Goal: Transaction & Acquisition: Book appointment/travel/reservation

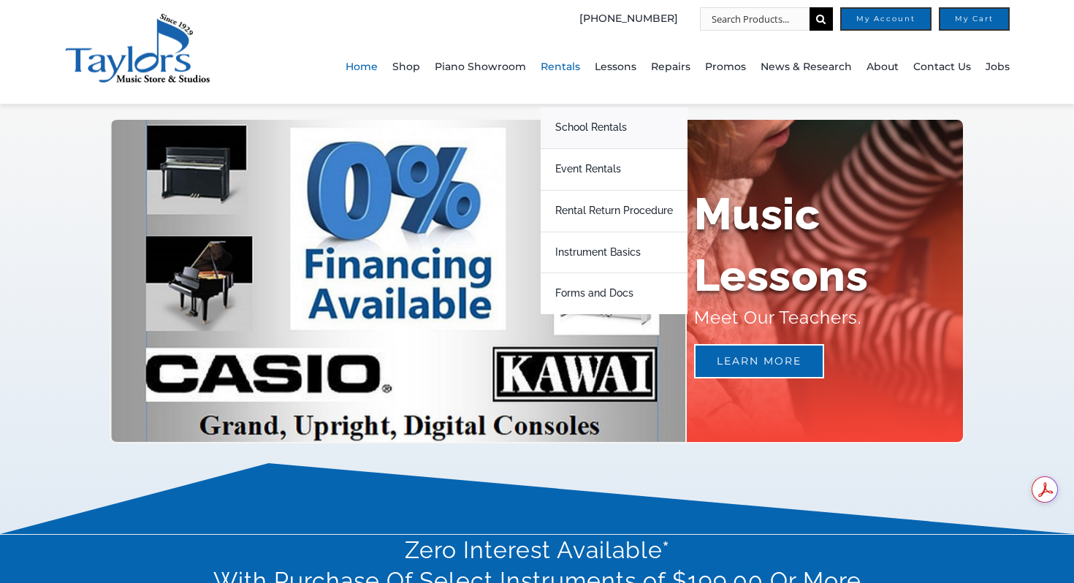
click at [600, 131] on span "School Rentals" at bounding box center [591, 127] width 72 height 23
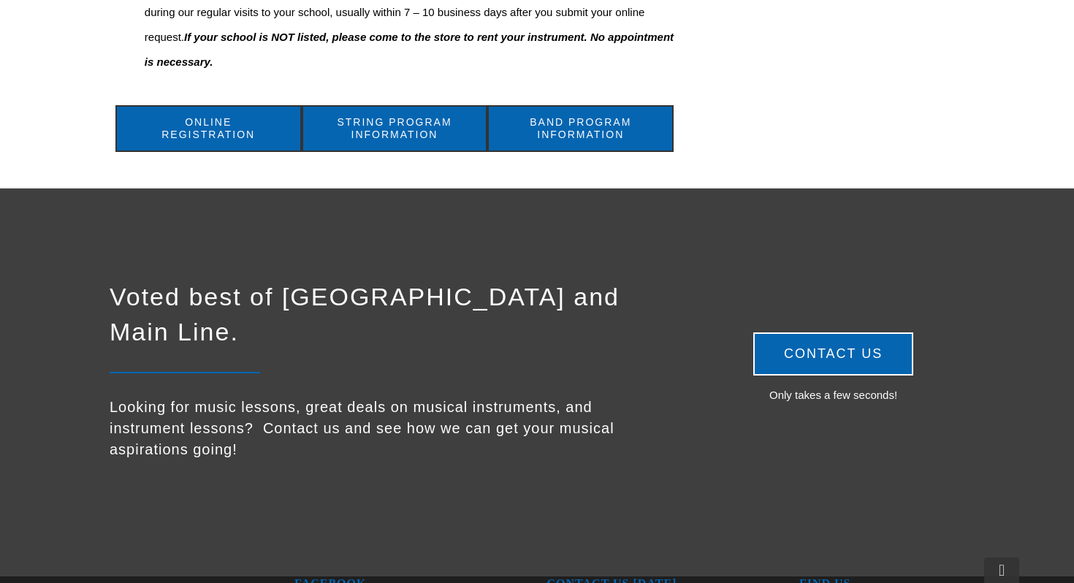
scroll to position [891, 0]
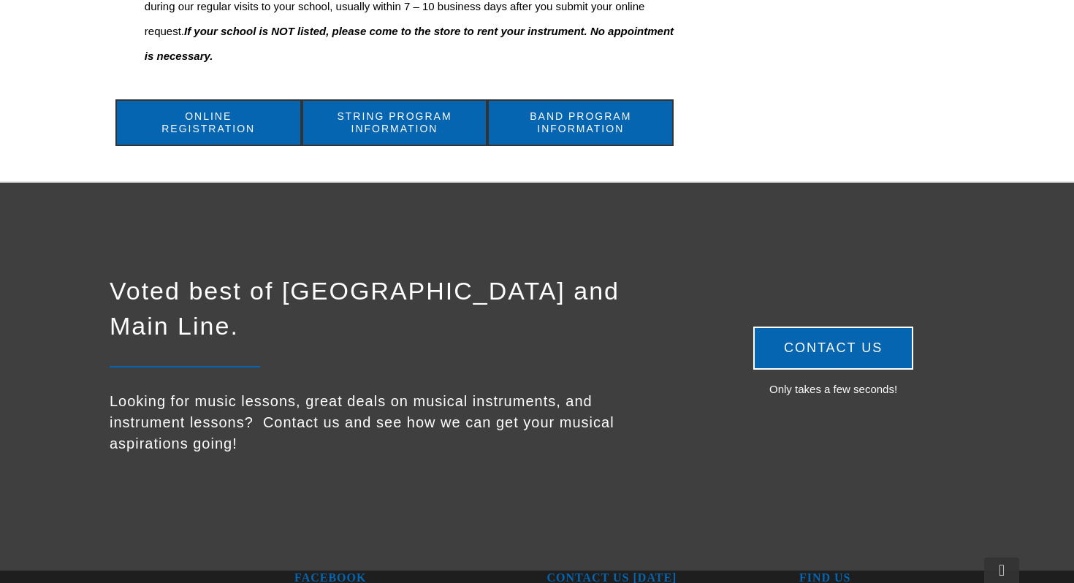
click at [571, 132] on span "Band Program Information" at bounding box center [580, 122] width 141 height 25
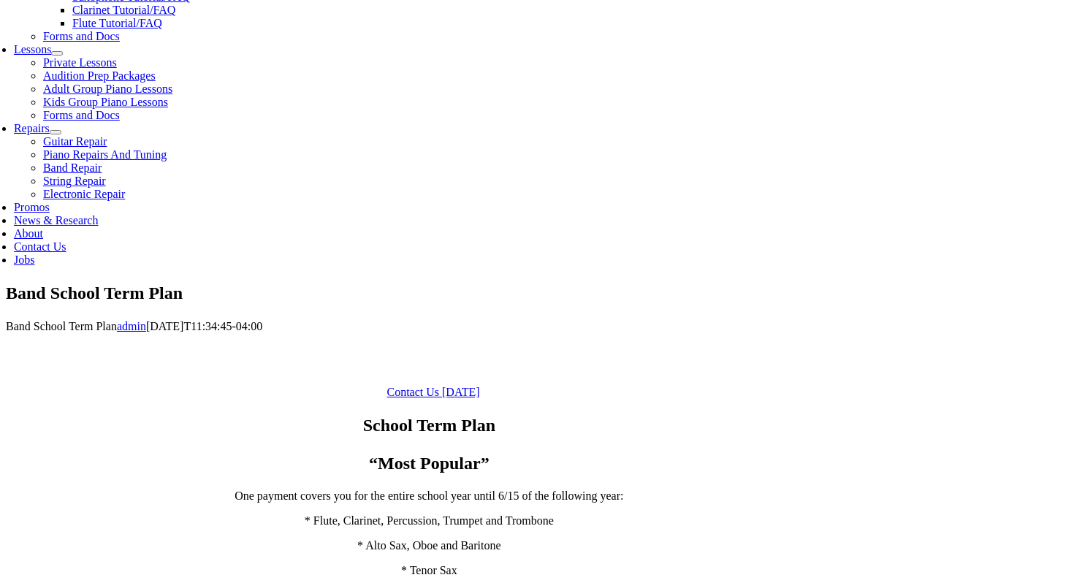
scroll to position [638, 0]
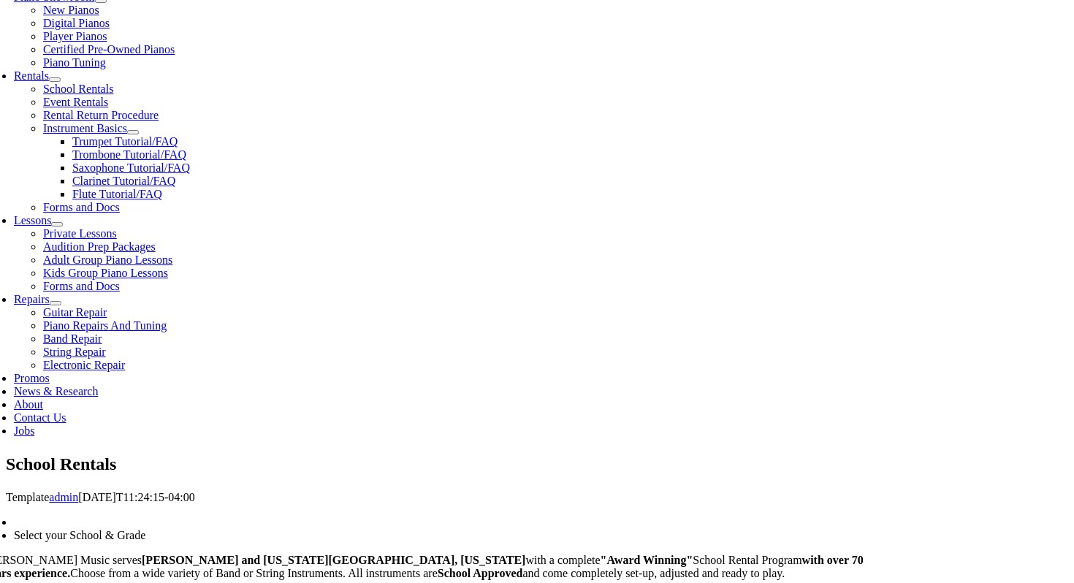
scroll to position [466, 0]
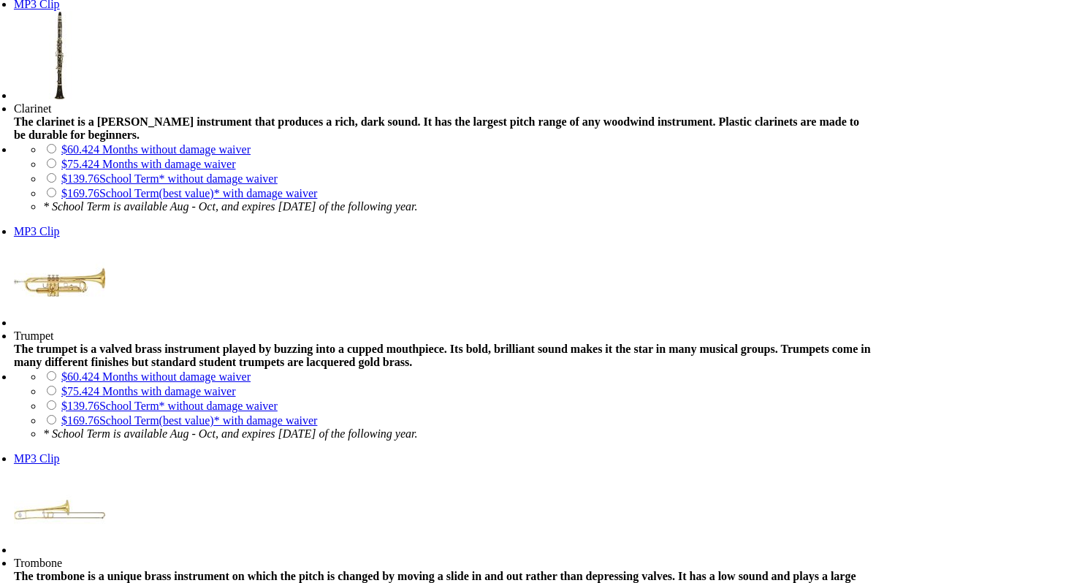
scroll to position [1448, 0]
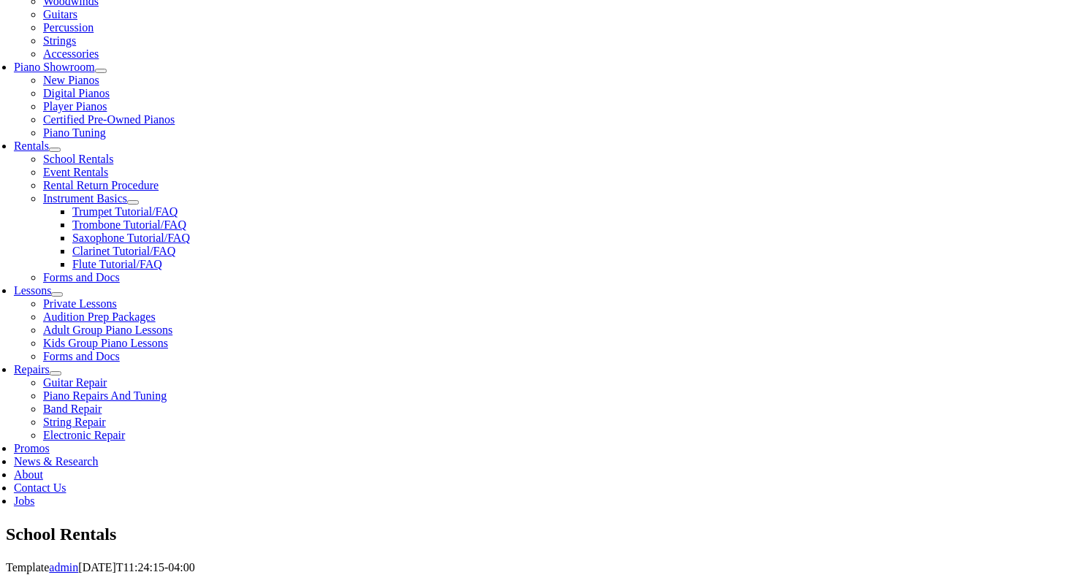
scroll to position [396, 0]
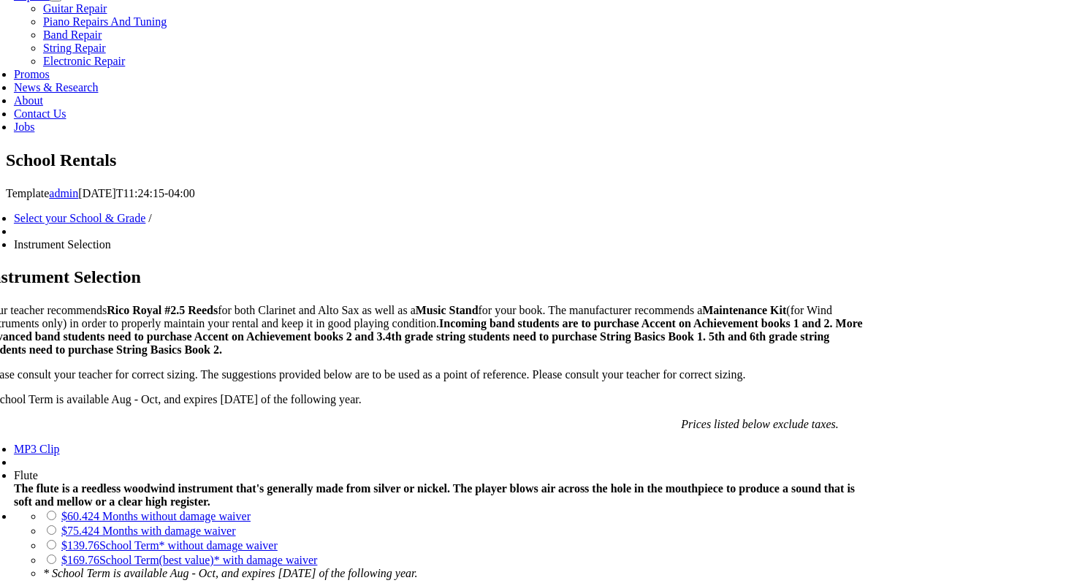
scroll to position [760, 0]
